Goal: Use online tool/utility: Utilize a website feature to perform a specific function

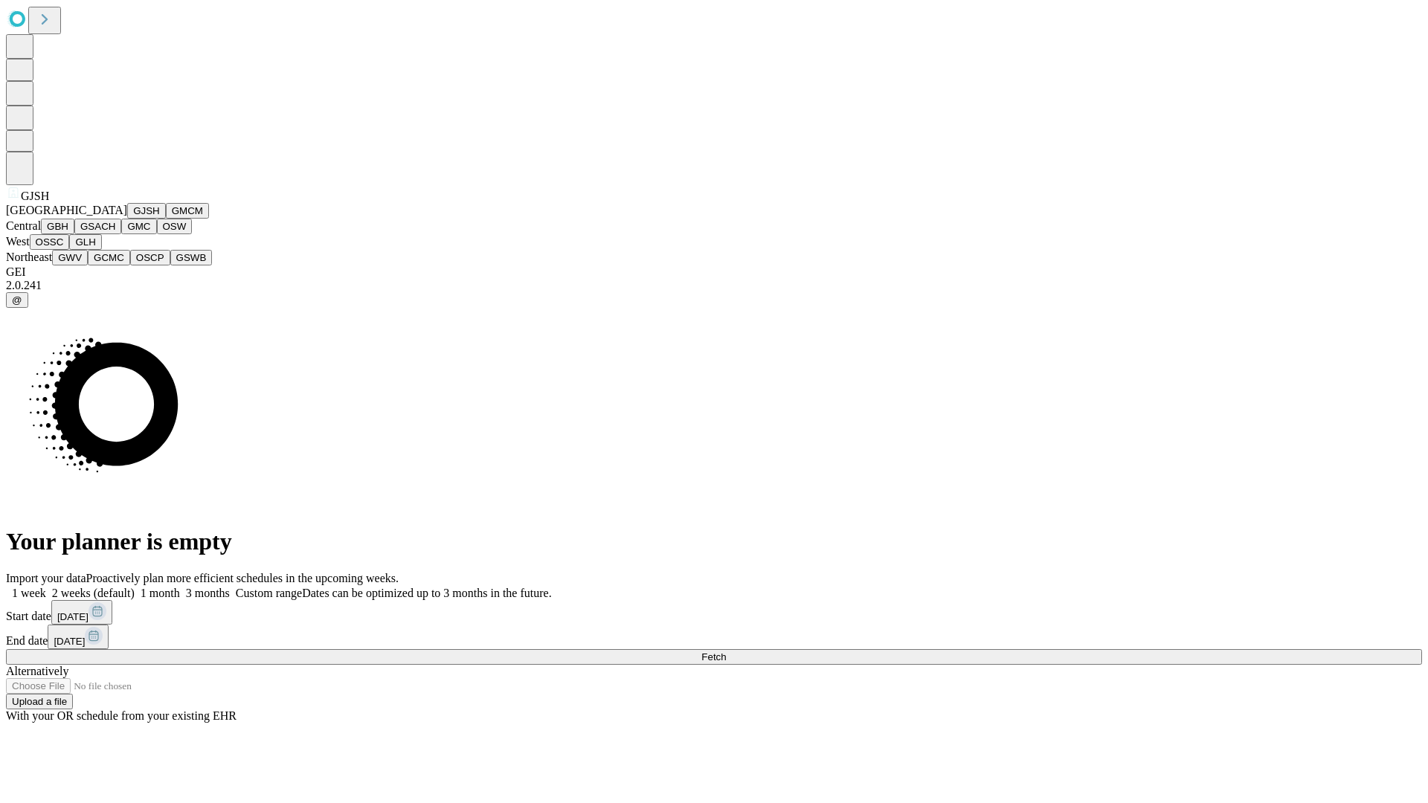
click at [127, 219] on button "GJSH" at bounding box center [146, 211] width 39 height 16
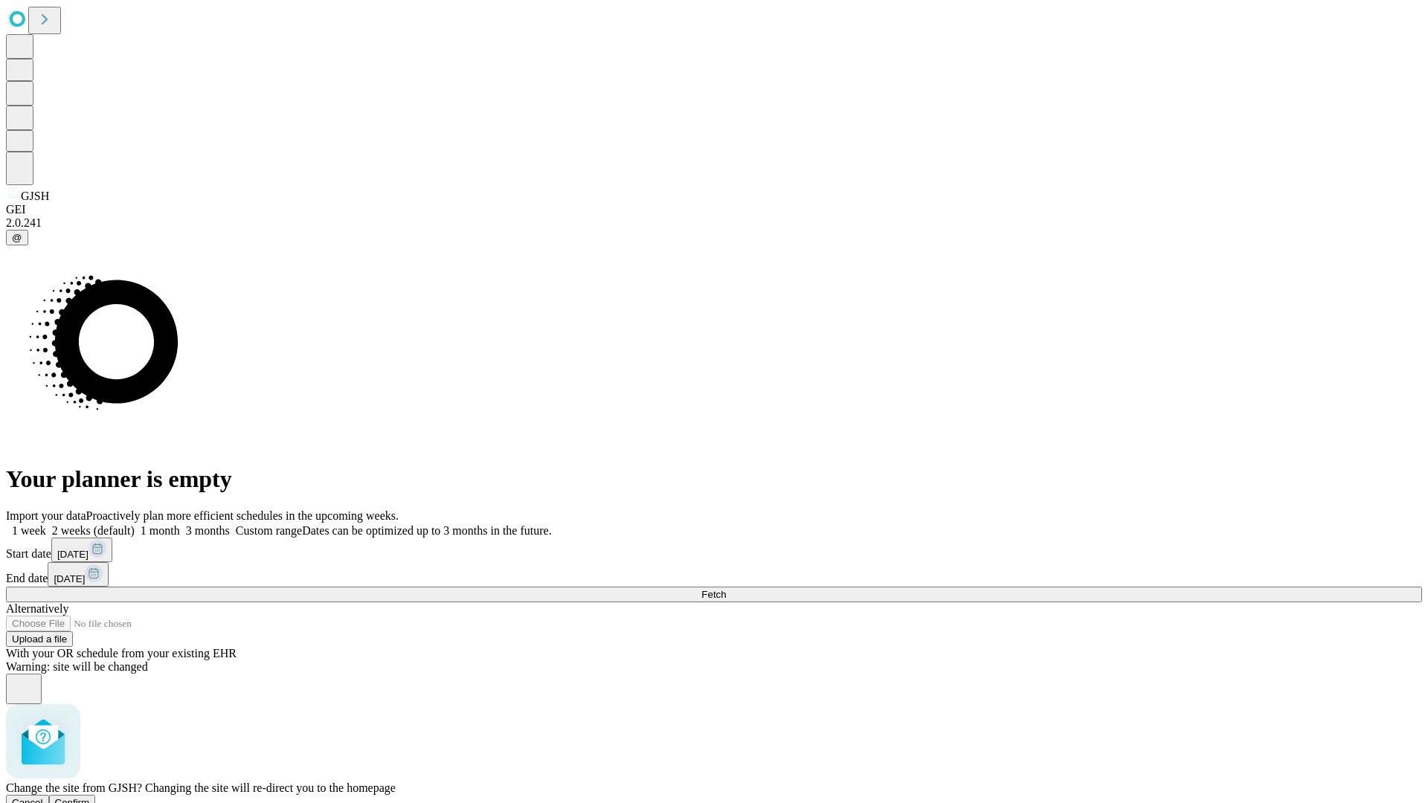
click at [90, 797] on span "Confirm" at bounding box center [72, 802] width 35 height 11
click at [46, 524] on label "1 week" at bounding box center [26, 530] width 40 height 13
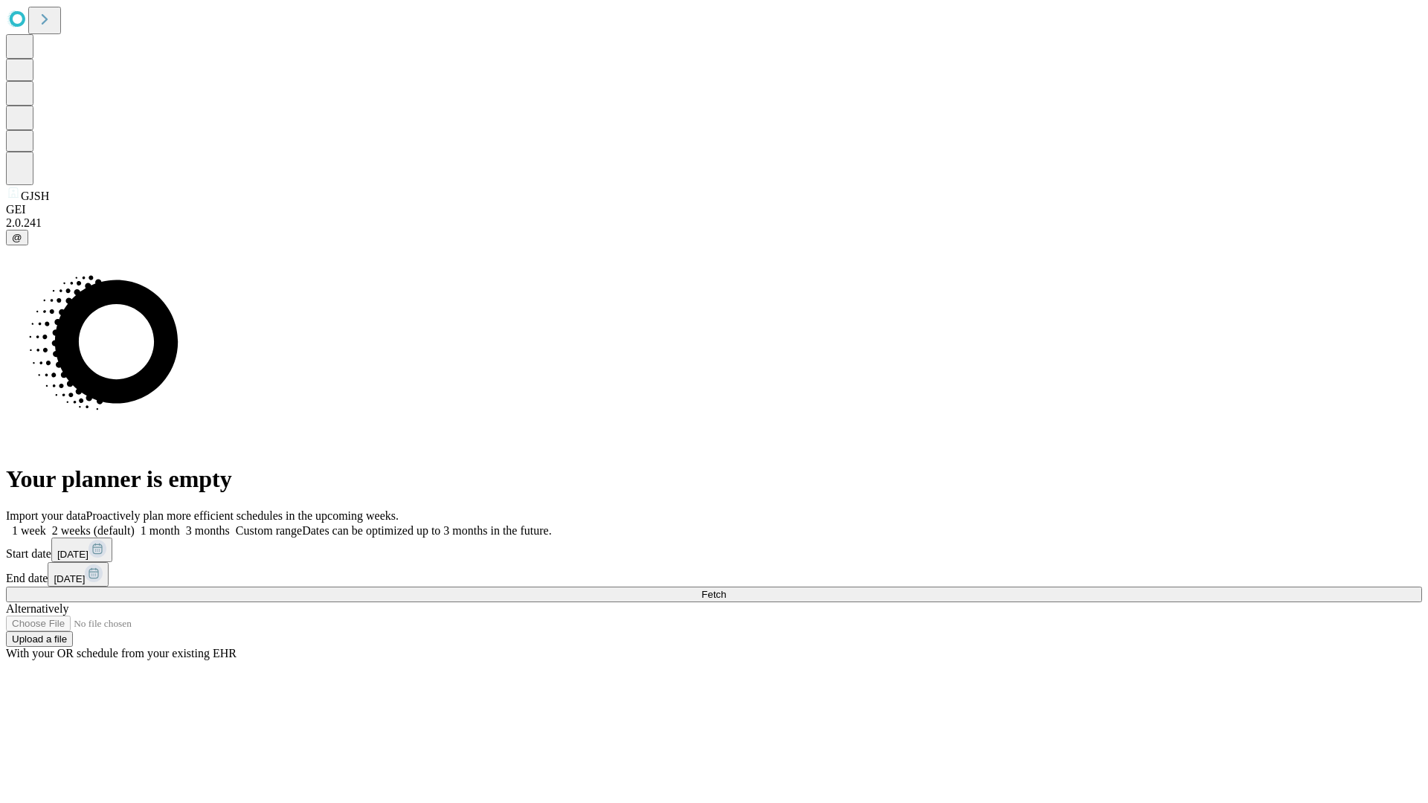
click at [726, 589] on span "Fetch" at bounding box center [713, 594] width 25 height 11
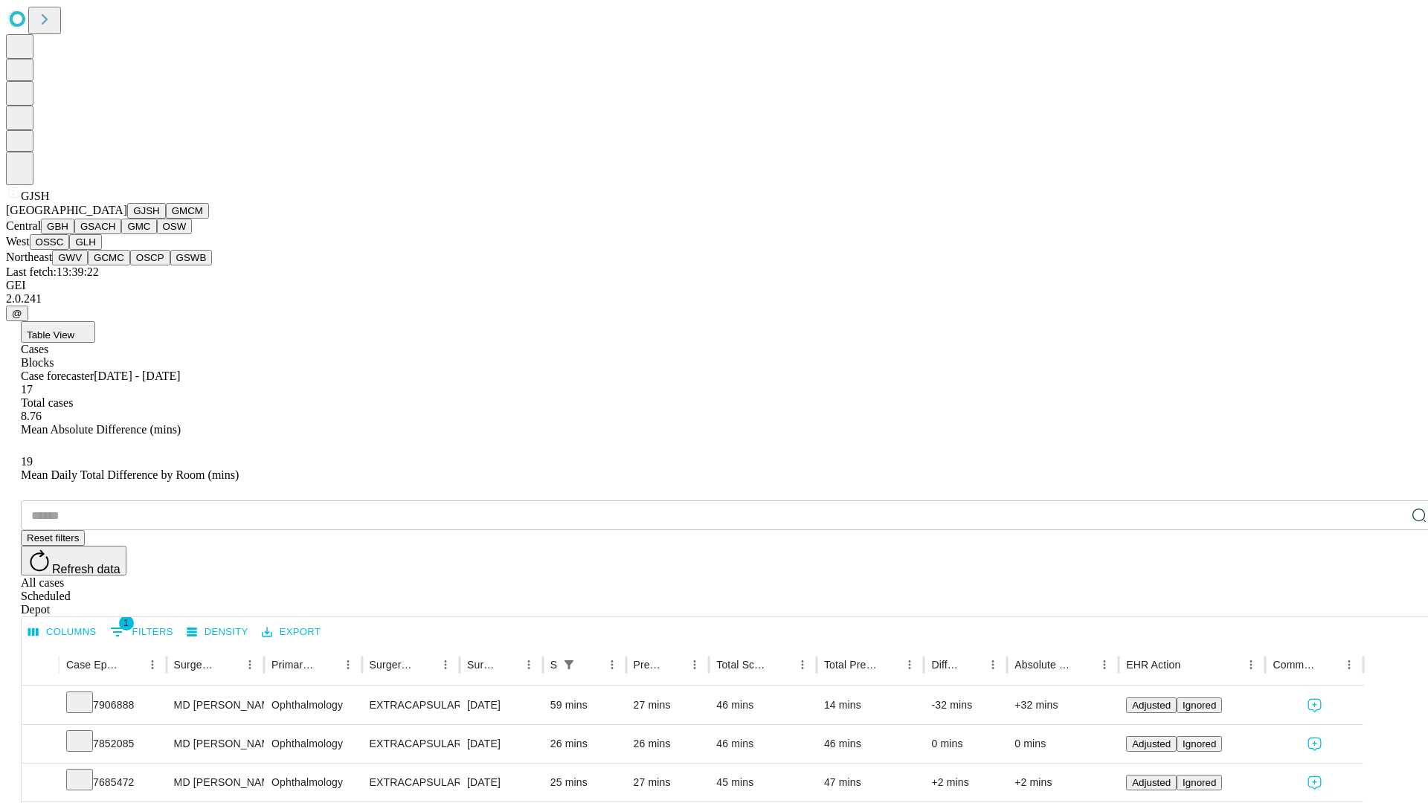
click at [166, 219] on button "GMCM" at bounding box center [187, 211] width 43 height 16
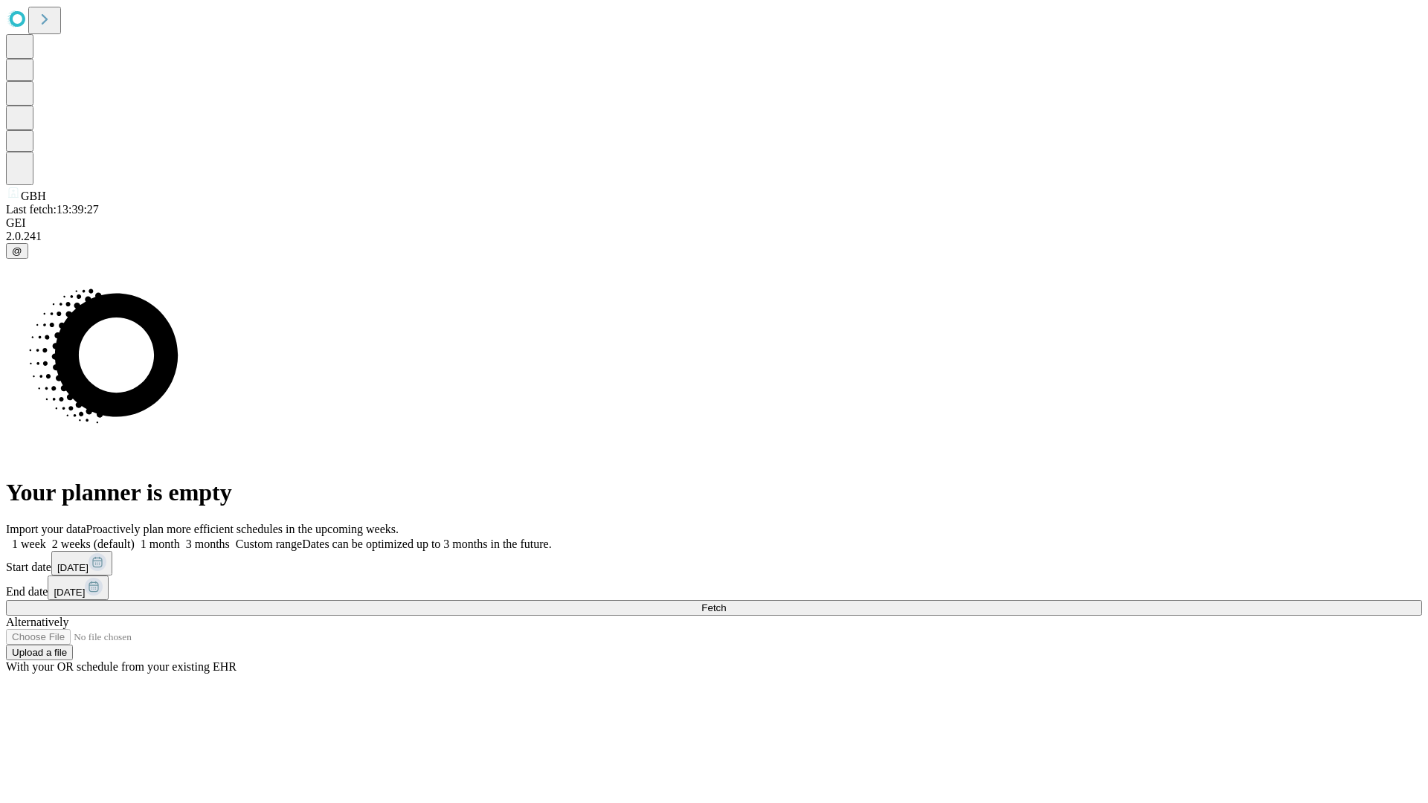
click at [46, 538] on label "1 week" at bounding box center [26, 544] width 40 height 13
click at [726, 602] on span "Fetch" at bounding box center [713, 607] width 25 height 11
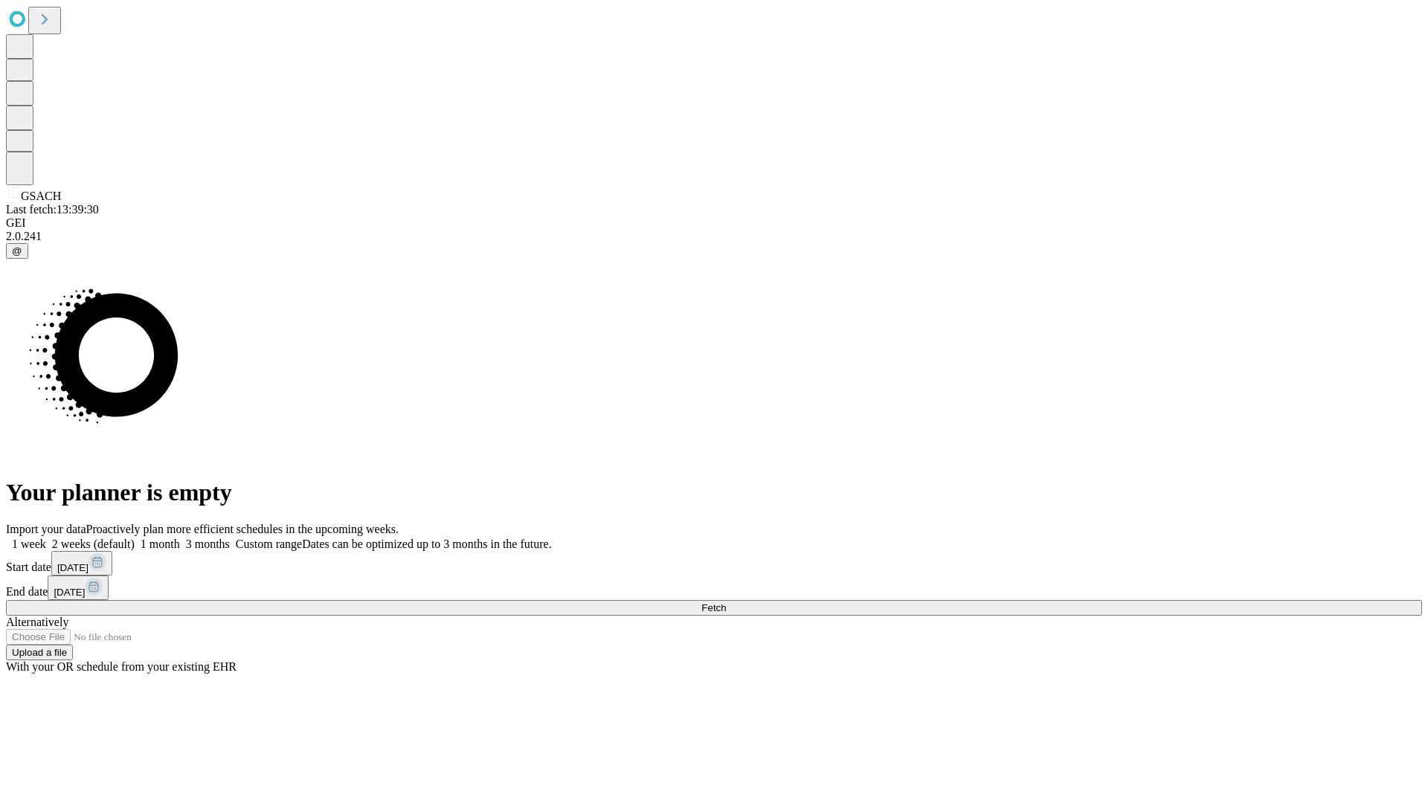
click at [46, 538] on label "1 week" at bounding box center [26, 544] width 40 height 13
click at [726, 602] on span "Fetch" at bounding box center [713, 607] width 25 height 11
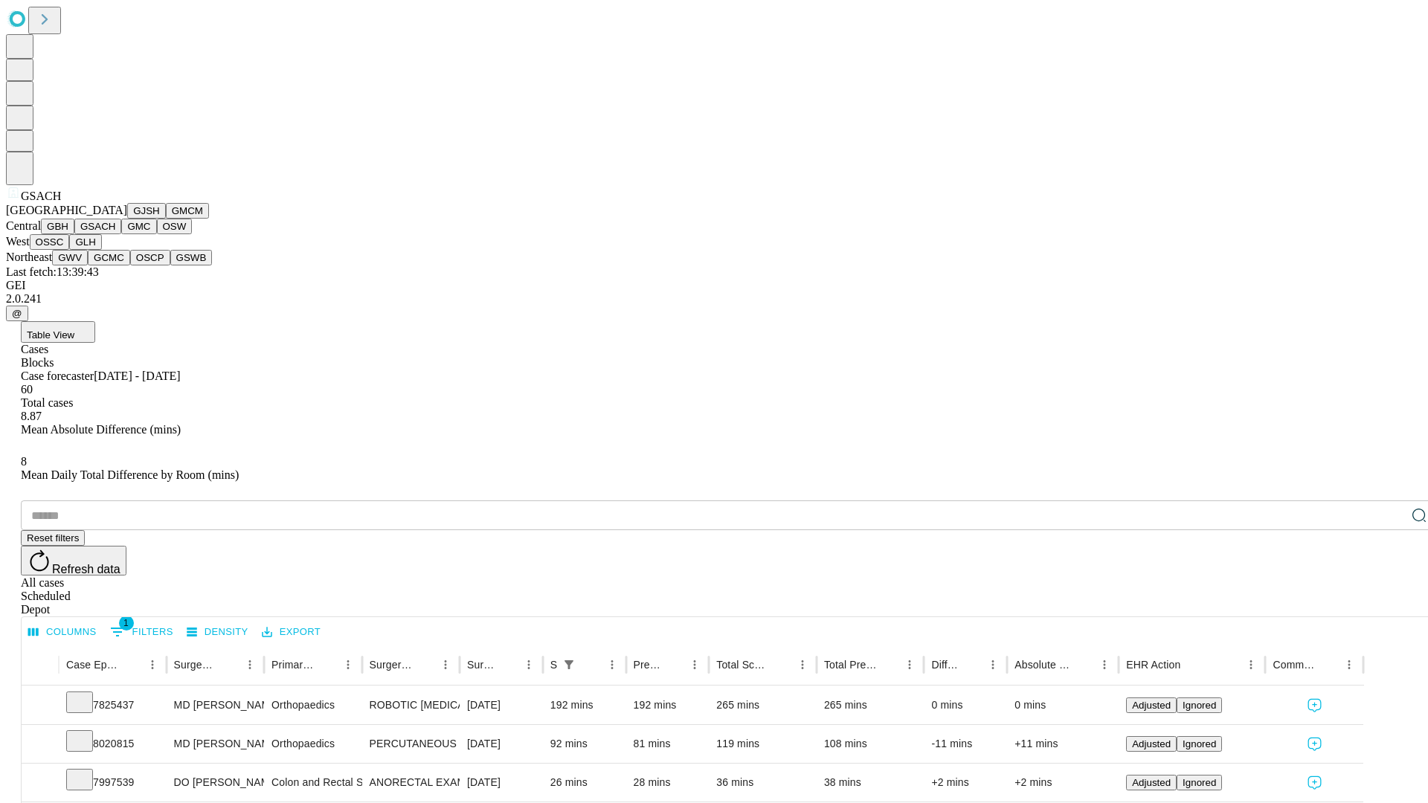
click at [121, 234] on button "GMC" at bounding box center [138, 227] width 35 height 16
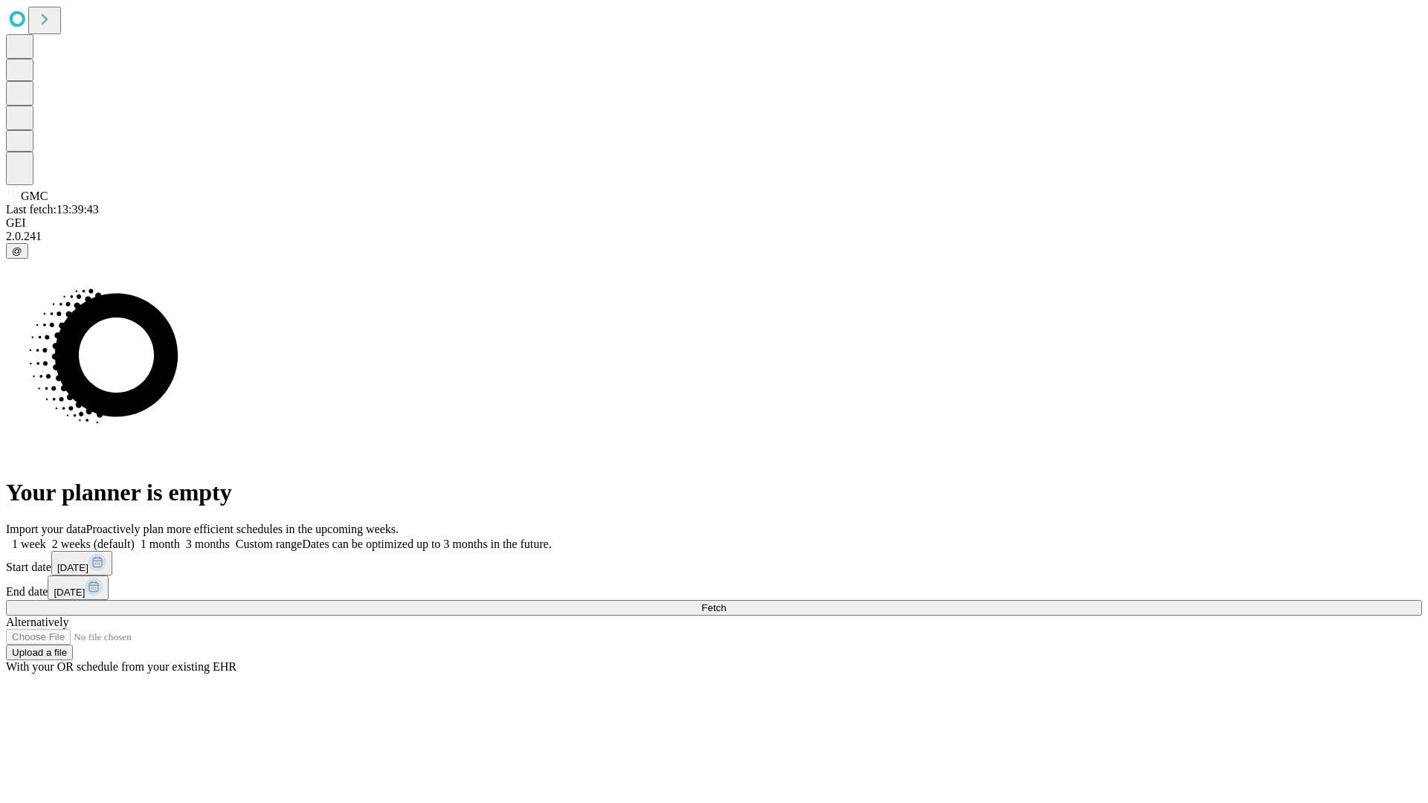
click at [46, 538] on label "1 week" at bounding box center [26, 544] width 40 height 13
click at [726, 602] on span "Fetch" at bounding box center [713, 607] width 25 height 11
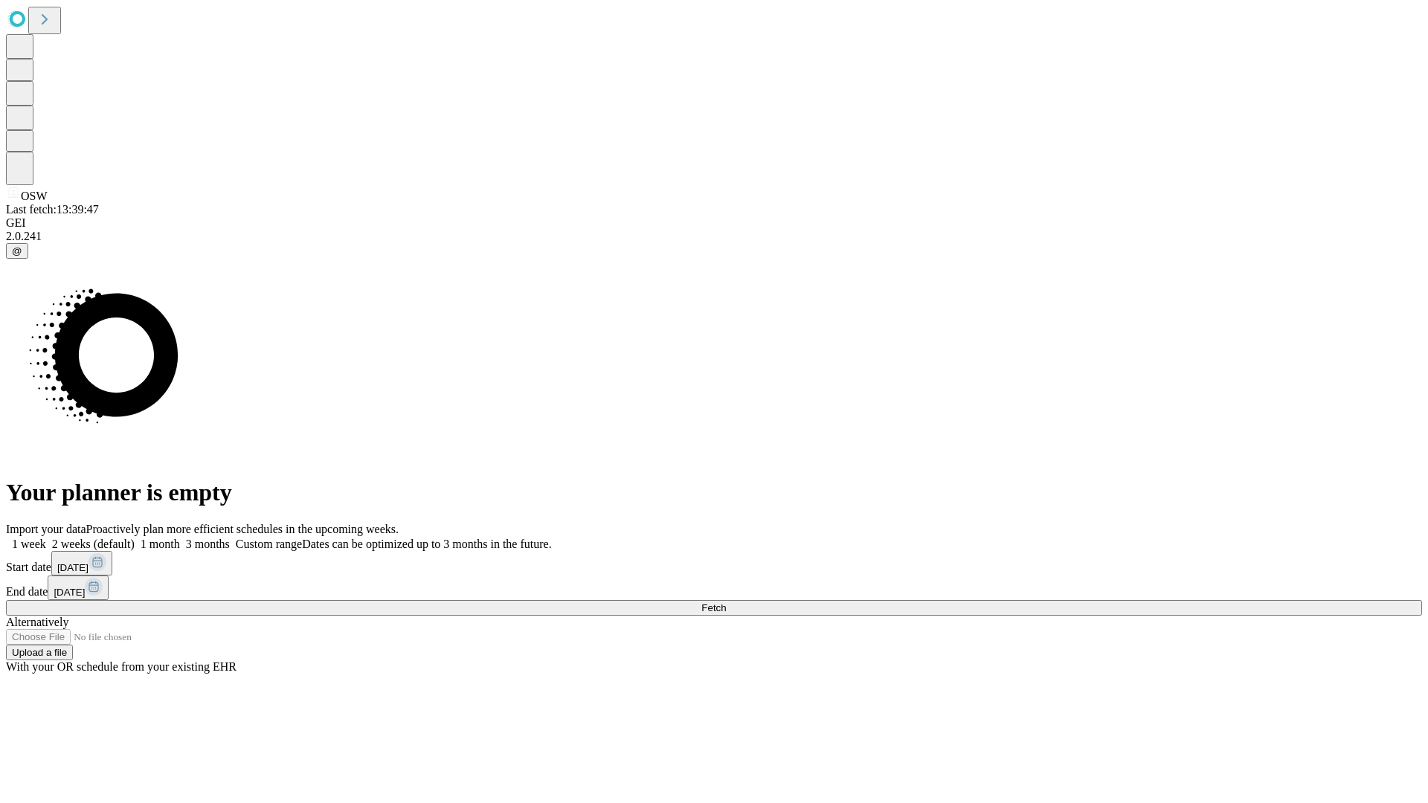
click at [726, 602] on span "Fetch" at bounding box center [713, 607] width 25 height 11
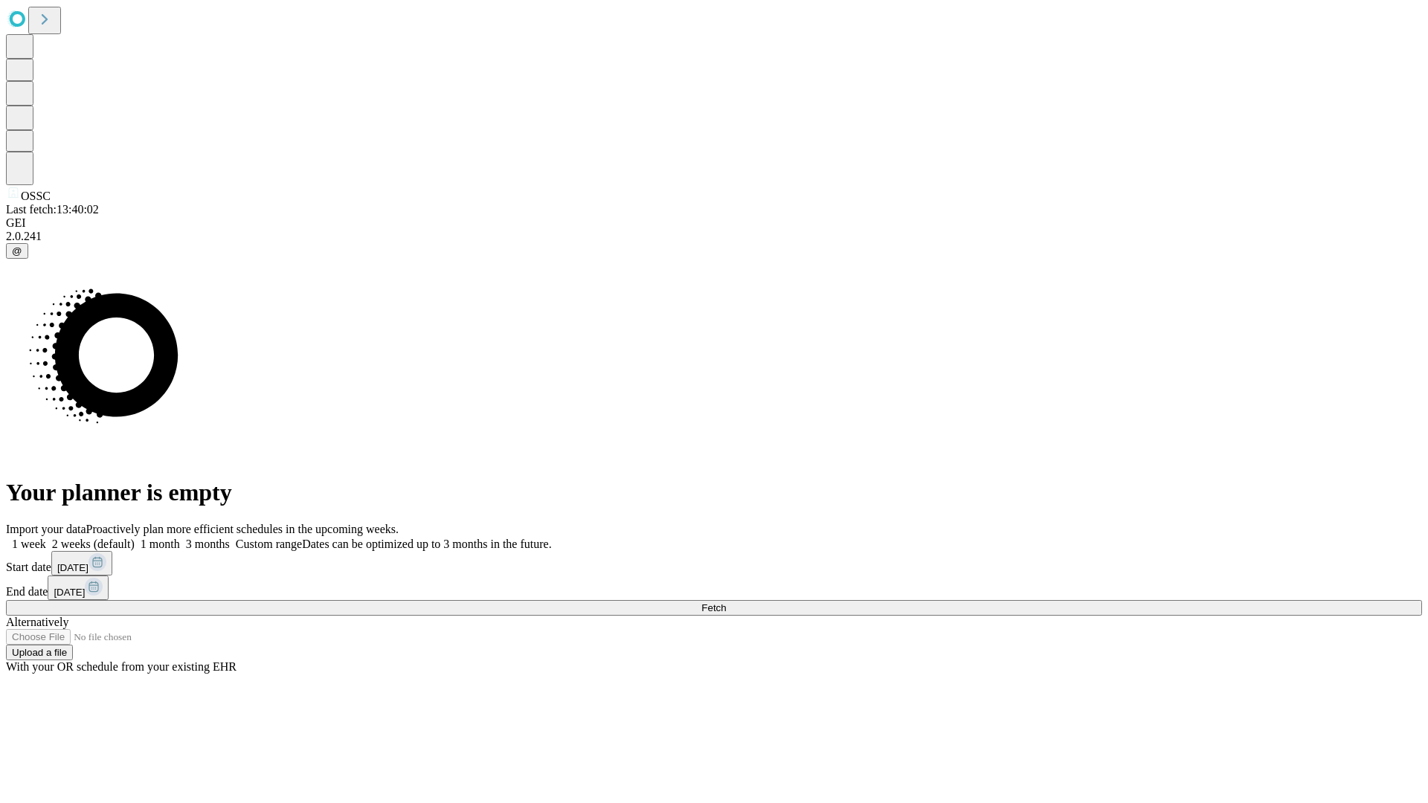
click at [46, 538] on label "1 week" at bounding box center [26, 544] width 40 height 13
click at [726, 602] on span "Fetch" at bounding box center [713, 607] width 25 height 11
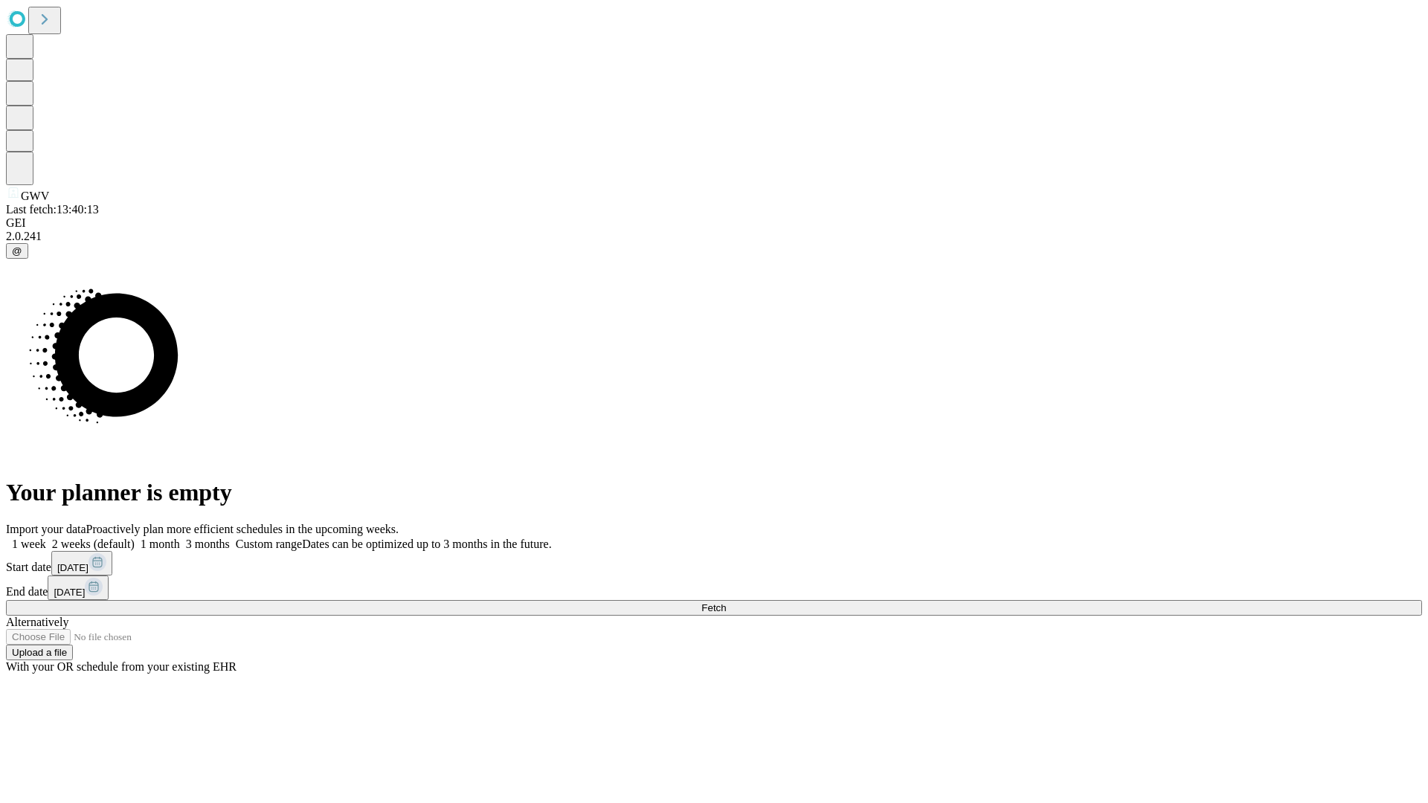
click at [46, 538] on label "1 week" at bounding box center [26, 544] width 40 height 13
click at [726, 602] on span "Fetch" at bounding box center [713, 607] width 25 height 11
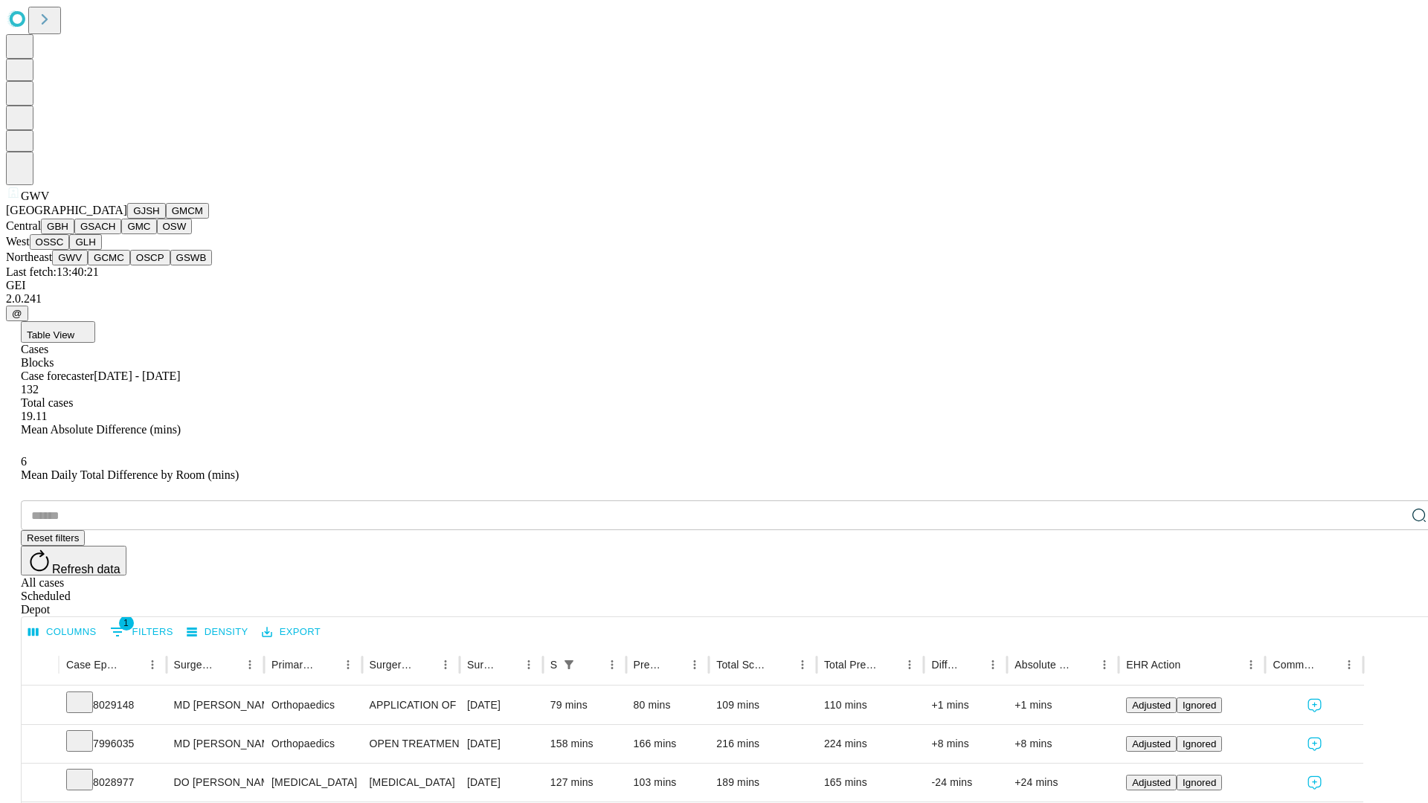
click at [115, 265] on button "GCMC" at bounding box center [109, 258] width 42 height 16
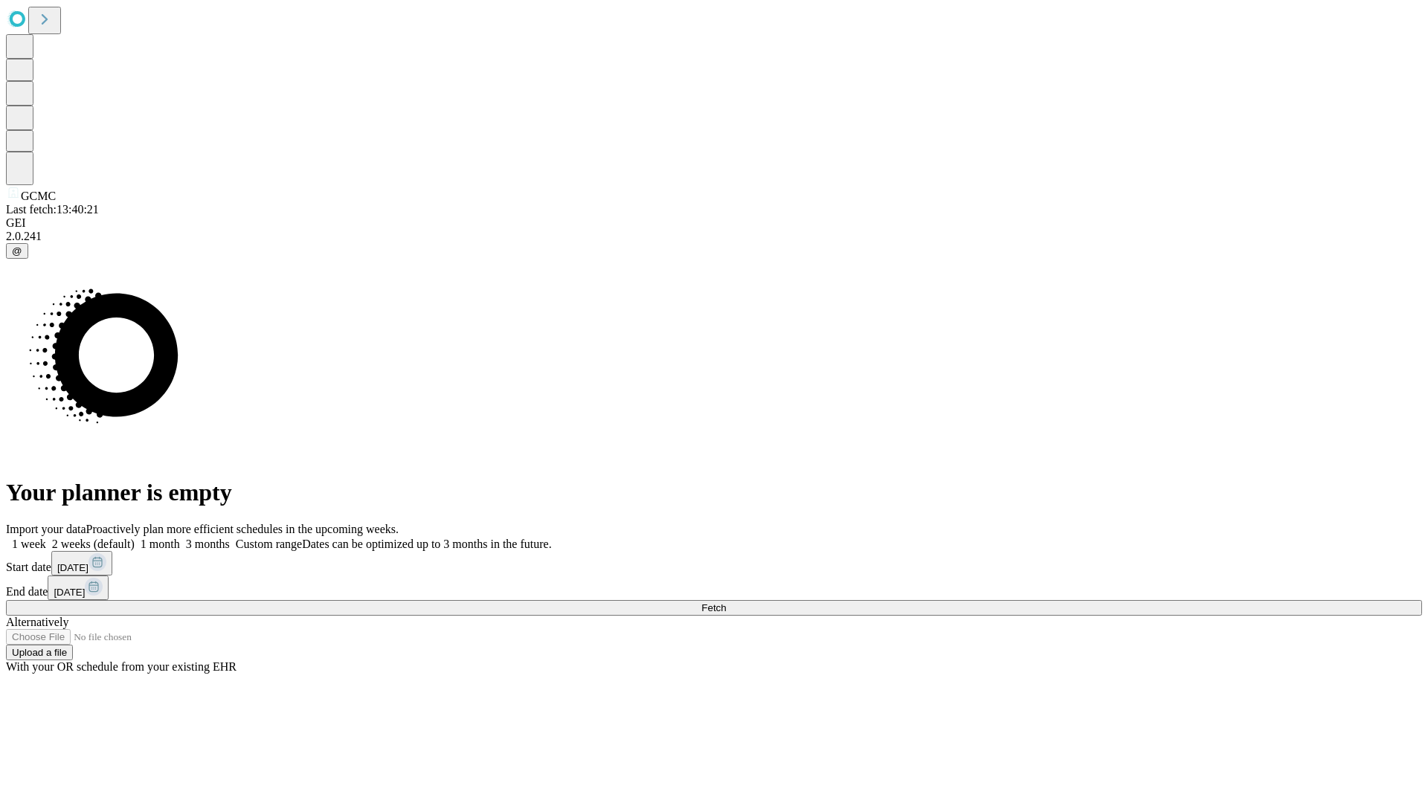
click at [46, 538] on label "1 week" at bounding box center [26, 544] width 40 height 13
click at [726, 602] on span "Fetch" at bounding box center [713, 607] width 25 height 11
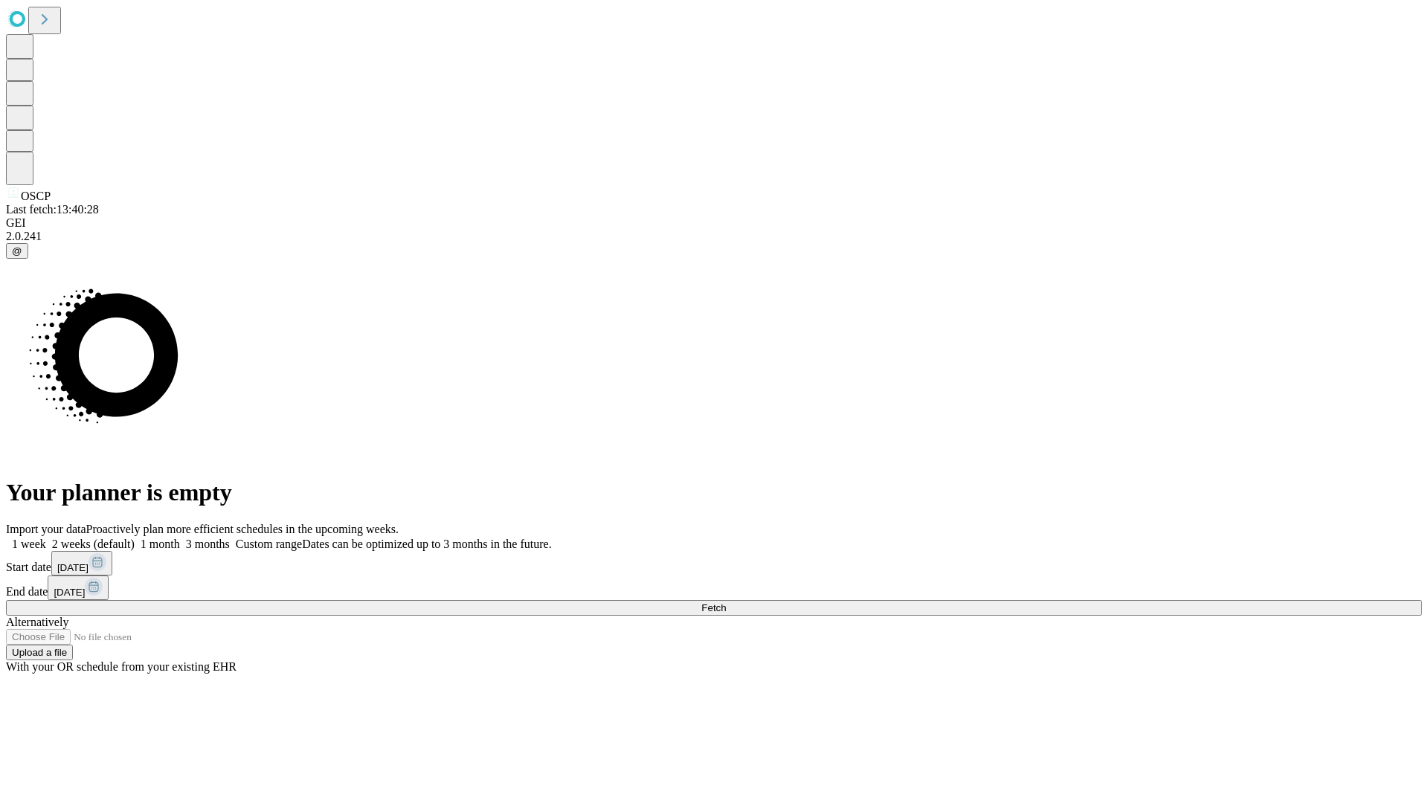
click at [46, 538] on label "1 week" at bounding box center [26, 544] width 40 height 13
click at [726, 602] on span "Fetch" at bounding box center [713, 607] width 25 height 11
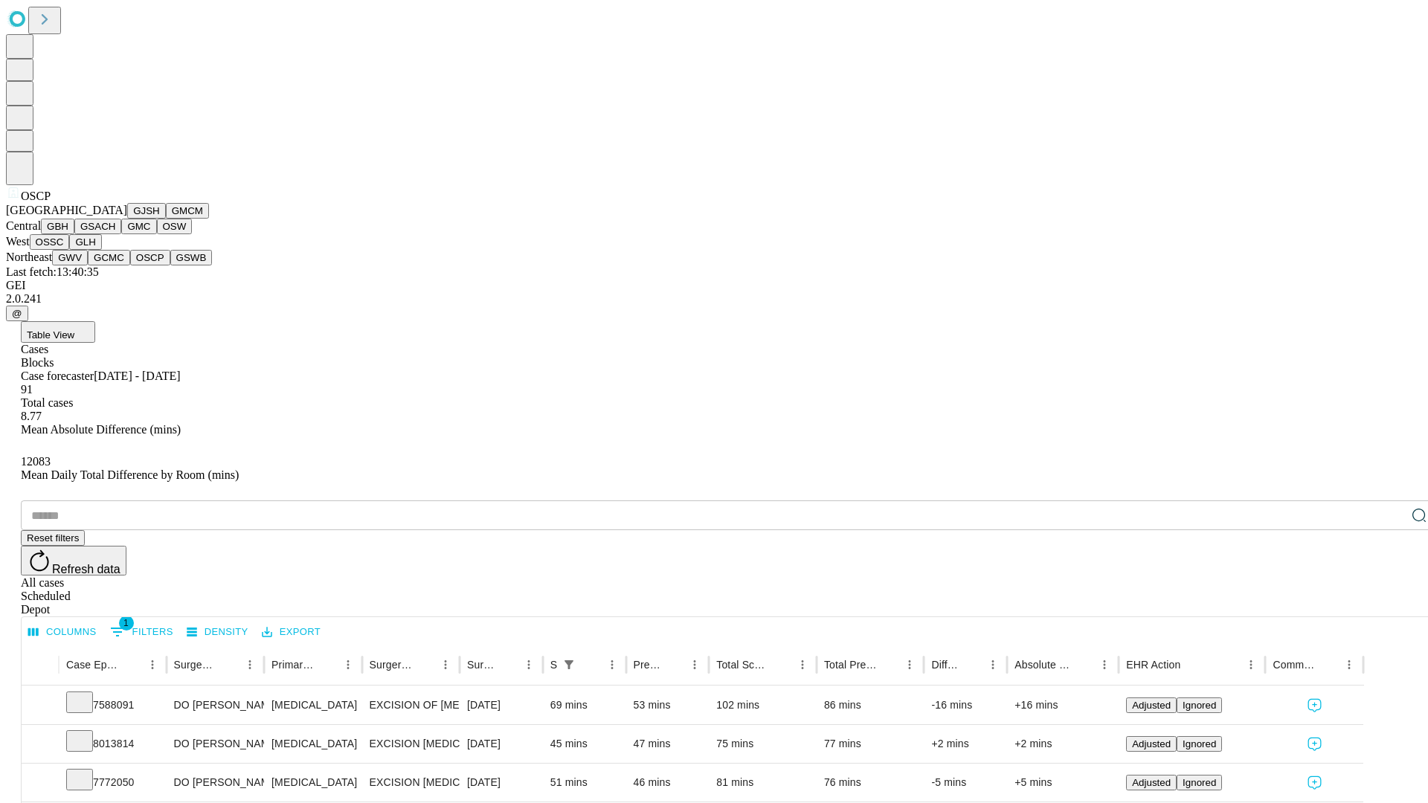
click at [170, 265] on button "GSWB" at bounding box center [191, 258] width 42 height 16
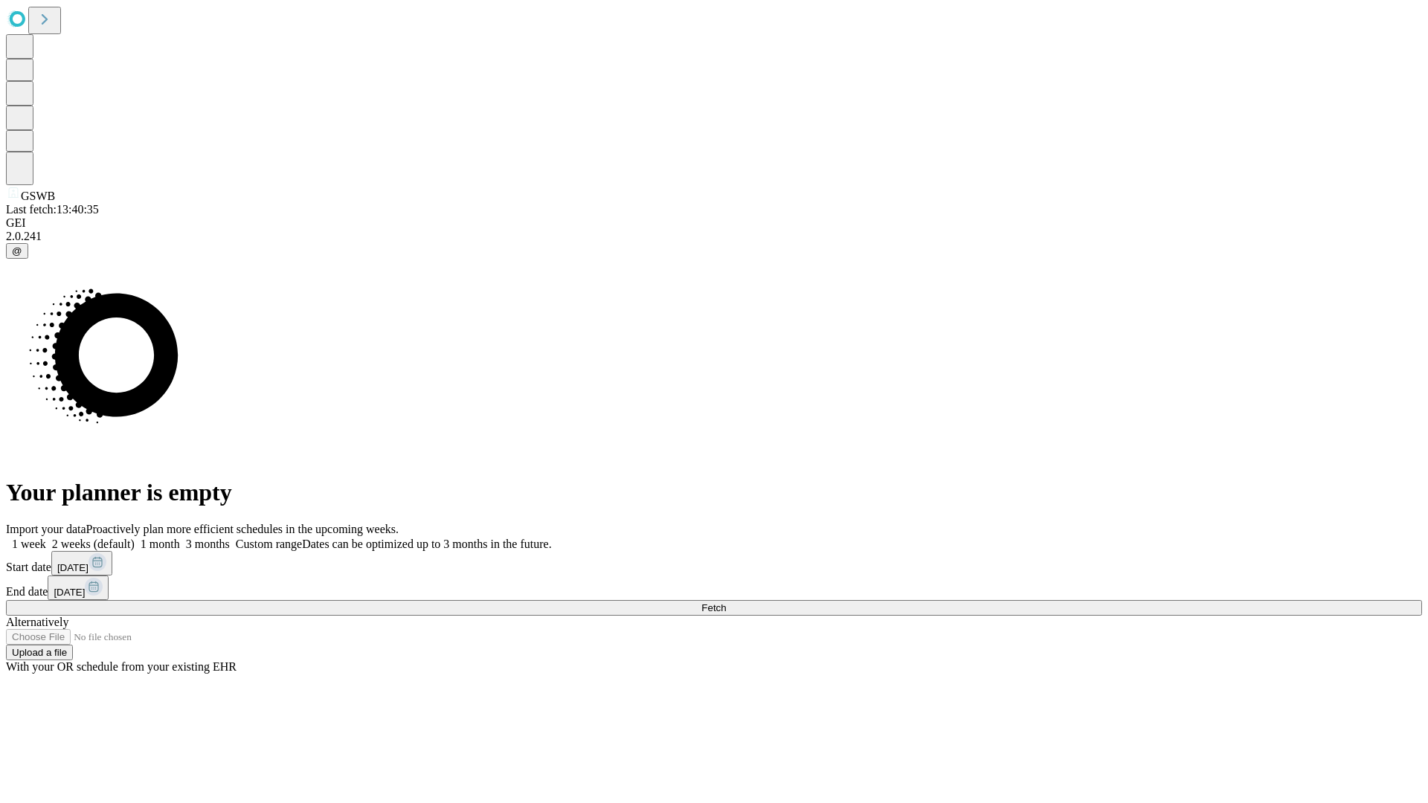
click at [46, 538] on label "1 week" at bounding box center [26, 544] width 40 height 13
click at [726, 602] on span "Fetch" at bounding box center [713, 607] width 25 height 11
